Goal: Information Seeking & Learning: Learn about a topic

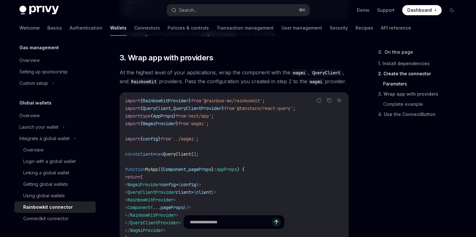
scroll to position [930, 0]
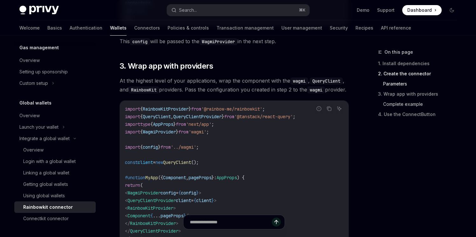
click at [390, 102] on link "Complete example" at bounding box center [422, 104] width 79 height 10
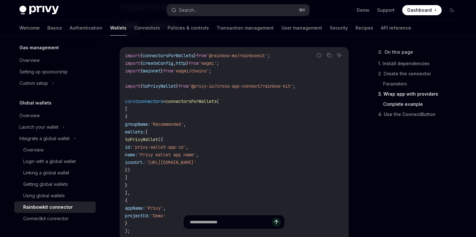
scroll to position [1226, 0]
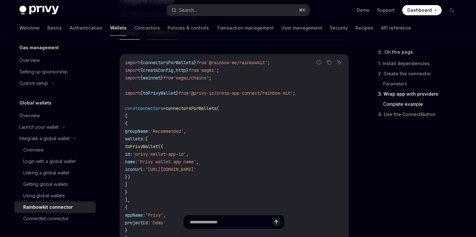
click at [163, 40] on button "providers.tsx" at bounding box center [162, 32] width 30 height 15
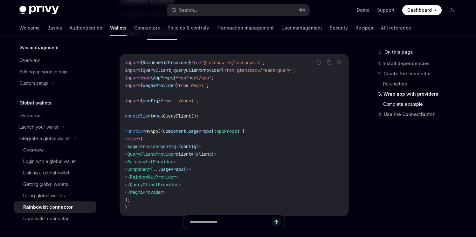
scroll to position [1227, 0]
click at [127, 39] on button "config.ts" at bounding box center [129, 31] width 20 height 15
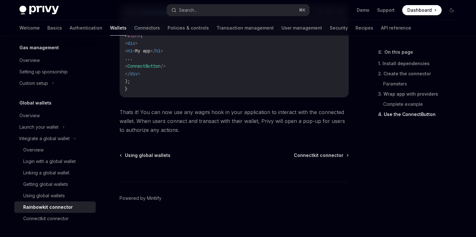
scroll to position [1605, 0]
click at [65, 192] on link "Using global wallets" at bounding box center [54, 195] width 81 height 11
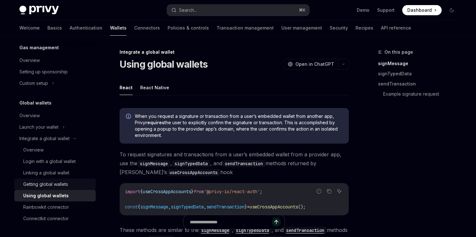
click at [69, 185] on div "Getting global wallets" at bounding box center [57, 184] width 69 height 8
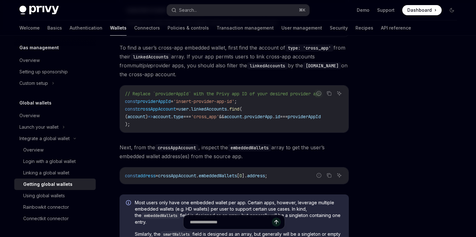
scroll to position [431, 0]
click at [65, 169] on div "Linking a global wallet" at bounding box center [46, 173] width 46 height 8
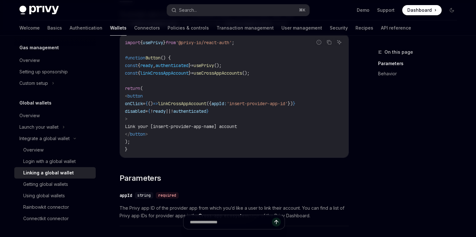
scroll to position [93, 0]
click at [56, 163] on div "Login with a global wallet" at bounding box center [49, 162] width 52 height 8
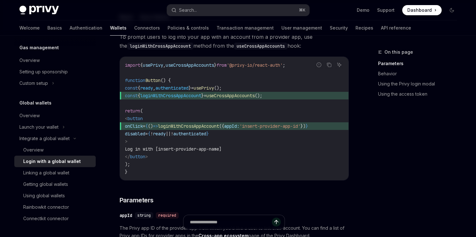
scroll to position [71, 0]
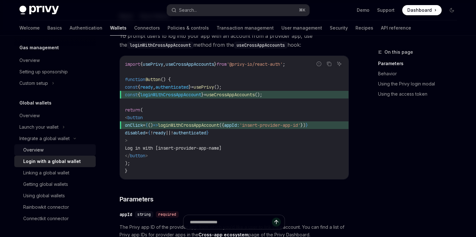
click at [62, 150] on div "Overview" at bounding box center [57, 150] width 69 height 8
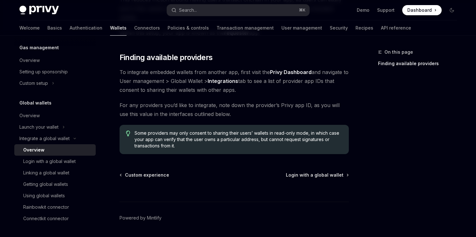
scroll to position [120, 0]
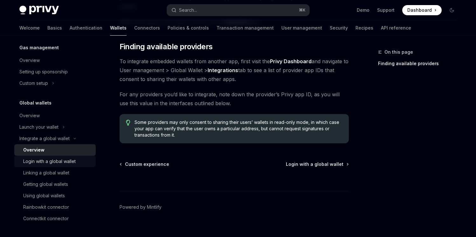
click at [59, 160] on div "Login with a global wallet" at bounding box center [49, 162] width 52 height 8
type textarea "*"
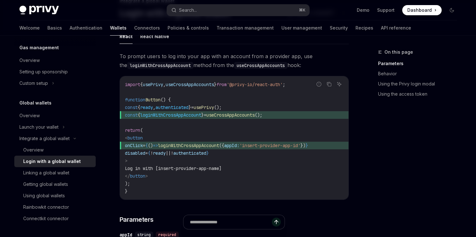
scroll to position [59, 0]
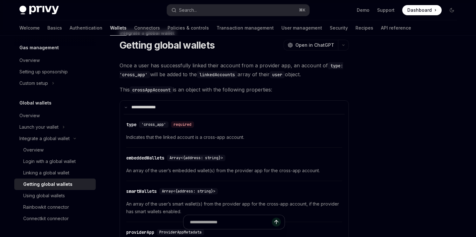
scroll to position [22, 0]
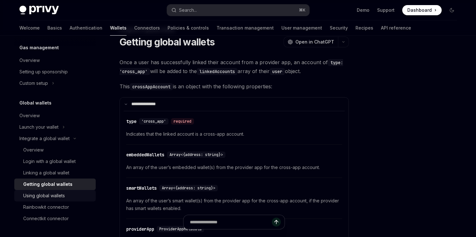
click at [62, 194] on div "Using global wallets" at bounding box center [44, 196] width 42 height 8
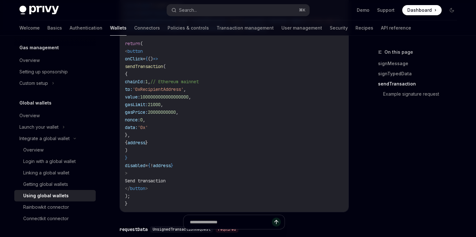
scroll to position [747, 0]
click at [179, 163] on code "import { usePrivy , useCrossAppAccounts } from '@privy-io/react-auth' ; functio…" at bounding box center [240, 94] width 231 height 229
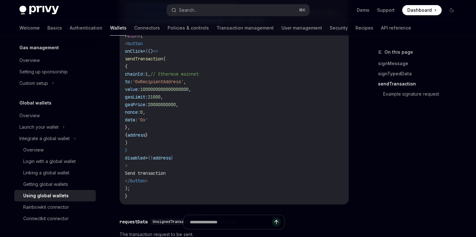
scroll to position [756, 0]
drag, startPoint x: 164, startPoint y: 142, endPoint x: 152, endPoint y: 84, distance: 59.8
click at [152, 84] on code "import { usePrivy , useCrossAppAccounts } from '@privy-io/react-auth' ; functio…" at bounding box center [240, 84] width 231 height 229
click at [127, 69] on span "{" at bounding box center [126, 66] width 3 height 6
drag, startPoint x: 152, startPoint y: 83, endPoint x: 155, endPoint y: 145, distance: 61.7
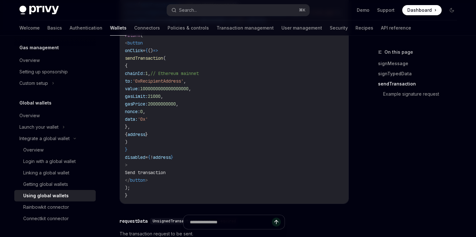
click at [155, 145] on code "import { usePrivy , useCrossAppAccounts } from '@privy-io/react-auth' ; functio…" at bounding box center [240, 84] width 231 height 229
click at [130, 130] on span "}," at bounding box center [127, 127] width 5 height 6
drag, startPoint x: 160, startPoint y: 145, endPoint x: 152, endPoint y: 83, distance: 61.8
click at [152, 83] on code "import { usePrivy , useCrossAppAccounts } from '@privy-io/react-auth' ; functio…" at bounding box center [240, 84] width 231 height 229
click at [127, 69] on span "{" at bounding box center [126, 66] width 3 height 6
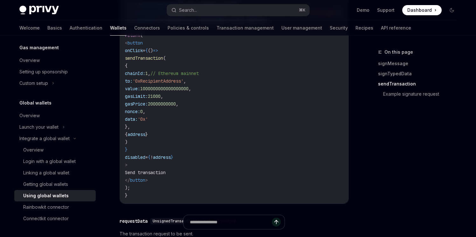
drag, startPoint x: 152, startPoint y: 83, endPoint x: 158, endPoint y: 142, distance: 59.0
click at [158, 142] on code "import { usePrivy , useCrossAppAccounts } from '@privy-io/react-auth' ; functio…" at bounding box center [240, 84] width 231 height 229
click at [64, 196] on div "Using global wallets" at bounding box center [45, 196] width 45 height 8
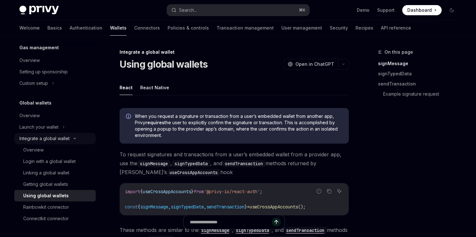
click at [51, 138] on div "Integrate a global wallet" at bounding box center [44, 139] width 50 height 8
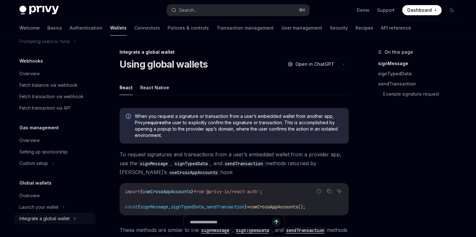
click at [58, 221] on div "Integrate a global wallet" at bounding box center [44, 219] width 50 height 8
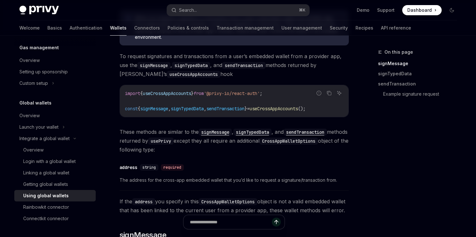
scroll to position [97, 0]
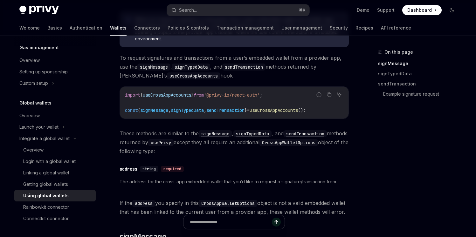
click at [333, 112] on code "import { useCrossAppAccounts } from '@privy-io/react-auth' ; const { signMessag…" at bounding box center [234, 102] width 218 height 23
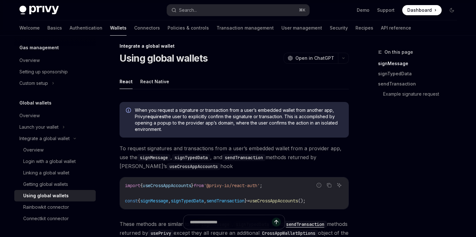
scroll to position [5, 0]
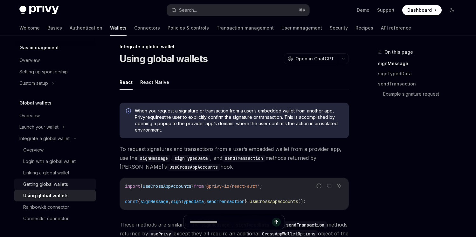
click at [59, 186] on div "Getting global wallets" at bounding box center [45, 184] width 45 height 8
type textarea "*"
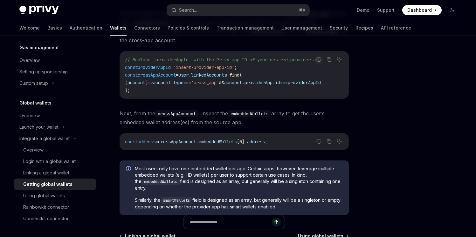
scroll to position [465, 0]
drag, startPoint x: 150, startPoint y: 192, endPoint x: 143, endPoint y: 185, distance: 9.0
click at [143, 185] on span "Most users only have one embedded wallet per app. Certain apps, however, levera…" at bounding box center [238, 178] width 207 height 26
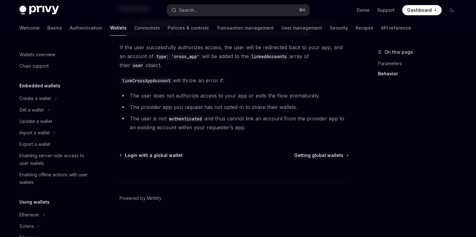
scroll to position [389, 0]
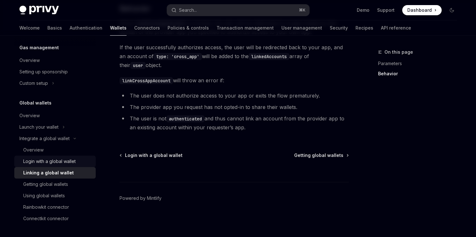
click at [77, 158] on div "Login with a global wallet" at bounding box center [57, 162] width 69 height 8
type textarea "*"
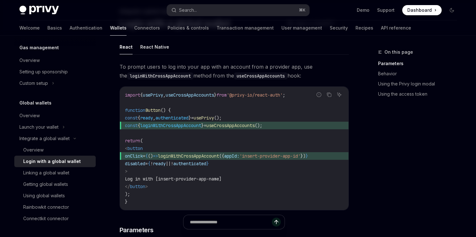
scroll to position [44, 0]
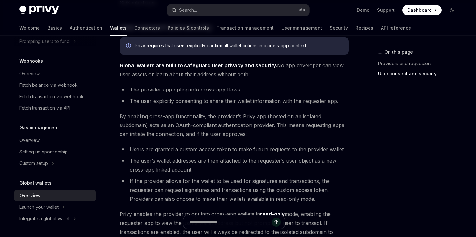
scroll to position [404, 0]
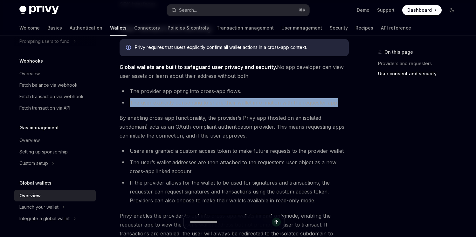
drag, startPoint x: 339, startPoint y: 101, endPoint x: 128, endPoint y: 101, distance: 211.3
click at [128, 101] on li "The user explicitly consenting to share their wallet information with the reque…" at bounding box center [233, 102] width 229 height 9
click at [141, 105] on li "The user explicitly consenting to share their wallet information with the reque…" at bounding box center [233, 102] width 229 height 9
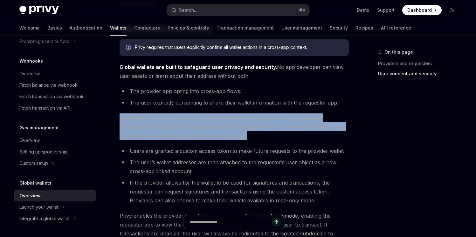
drag, startPoint x: 261, startPoint y: 137, endPoint x: 119, endPoint y: 119, distance: 143.5
click at [119, 119] on div "Global wallets Overview OpenAI Open in ChatGPT OpenAI Open in ChatGPT Privy emb…" at bounding box center [174, 26] width 351 height 765
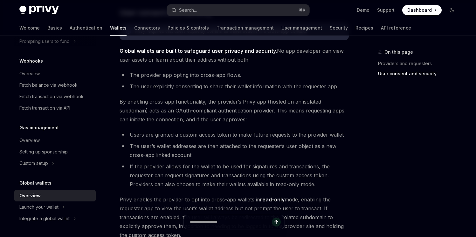
scroll to position [425, 0]
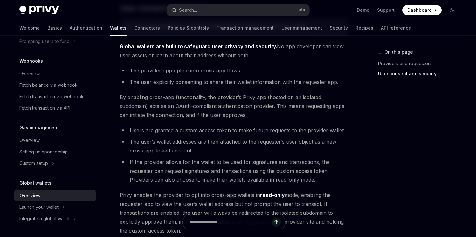
click at [154, 145] on li "The user’s wallet addresses are then attached to the requester’s user object as…" at bounding box center [233, 146] width 229 height 18
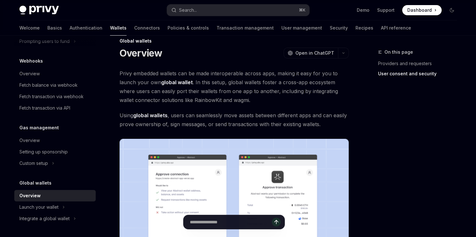
scroll to position [0, 0]
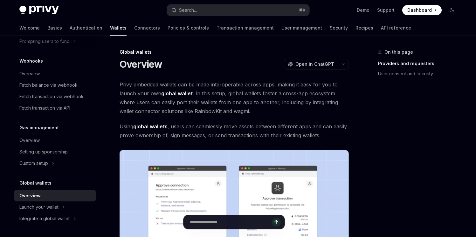
drag, startPoint x: 164, startPoint y: 133, endPoint x: 118, endPoint y: 63, distance: 83.5
copy div "Loremips DoloRS Amet co AdipISC ElitSE Doei te InciDID Utlab etdolore magnaal e…"
